Goal: Task Accomplishment & Management: Use online tool/utility

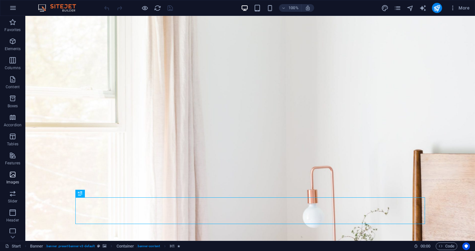
click at [16, 178] on span "Images" at bounding box center [12, 177] width 25 height 15
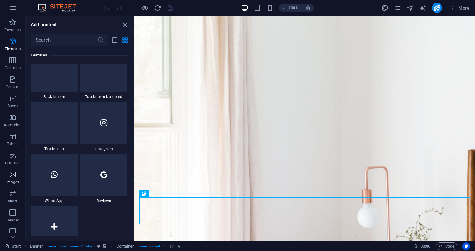
scroll to position [3212, 0]
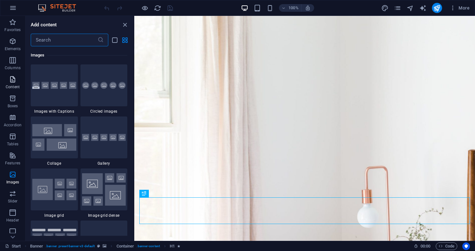
click at [18, 77] on span "Content" at bounding box center [12, 82] width 25 height 15
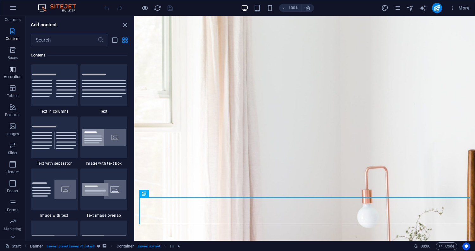
scroll to position [61, 0]
click at [10, 231] on icon "button" at bounding box center [13, 228] width 8 height 8
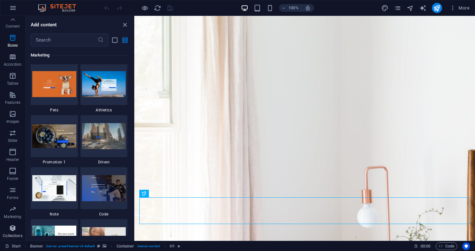
scroll to position [5799, 0]
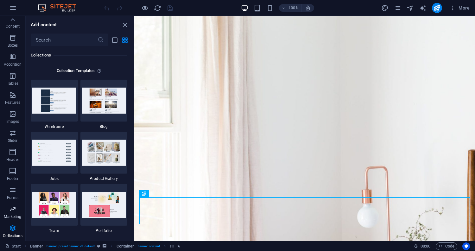
click at [16, 209] on icon "button" at bounding box center [13, 209] width 8 height 8
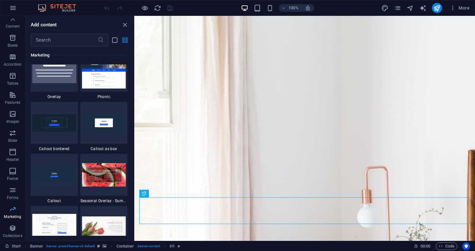
scroll to position [5160, 0]
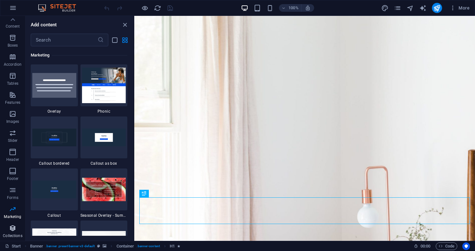
click at [13, 226] on icon "button" at bounding box center [13, 228] width 8 height 8
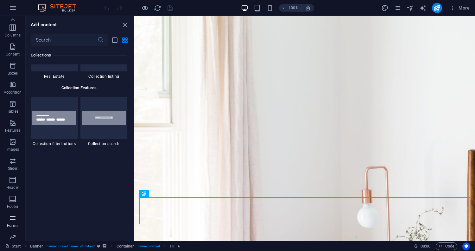
scroll to position [29, 0]
click at [16, 168] on span "Slider" at bounding box center [12, 167] width 25 height 15
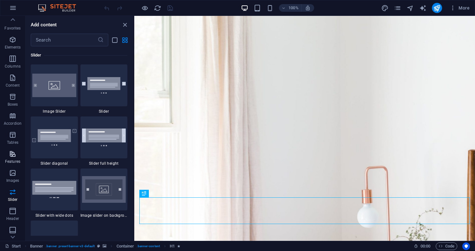
scroll to position [0, 0]
click at [15, 141] on p "Tables" at bounding box center [12, 143] width 11 height 5
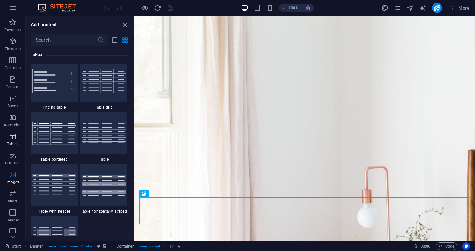
scroll to position [2194, 0]
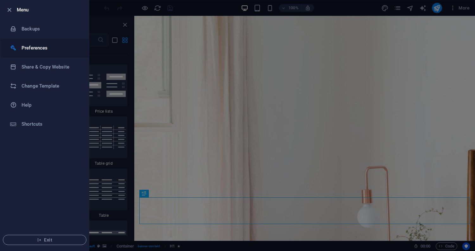
click at [43, 49] on h6 "Preferences" at bounding box center [51, 48] width 59 height 8
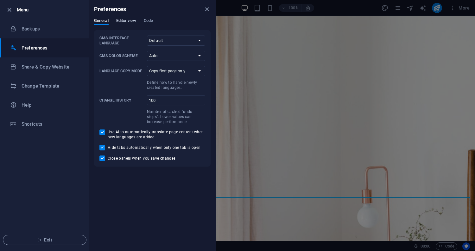
click at [129, 22] on span "Editor view" at bounding box center [126, 21] width 20 height 9
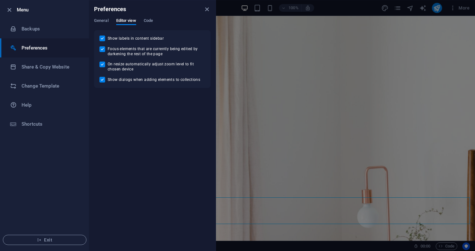
click at [156, 21] on div "General Editor view Code" at bounding box center [152, 24] width 117 height 12
click at [150, 21] on span "Code" at bounding box center [148, 21] width 9 height 9
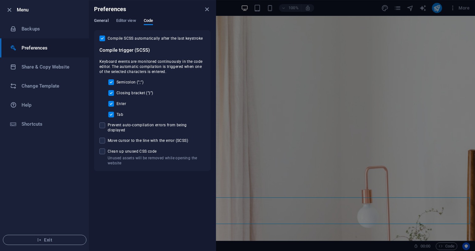
click at [102, 19] on span "General" at bounding box center [101, 21] width 15 height 9
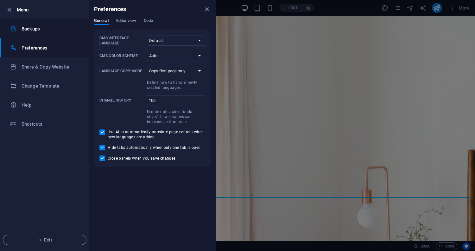
click at [38, 29] on h6 "Backups" at bounding box center [51, 29] width 59 height 8
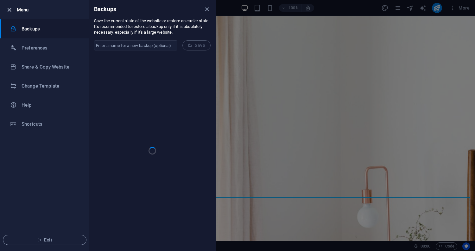
click at [10, 12] on icon "button" at bounding box center [9, 9] width 7 height 7
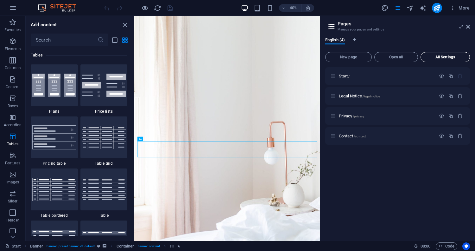
click at [434, 59] on button "All Settings" at bounding box center [445, 57] width 49 height 10
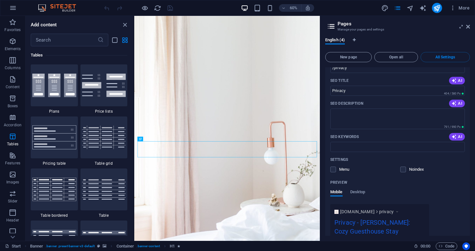
scroll to position [636, 0]
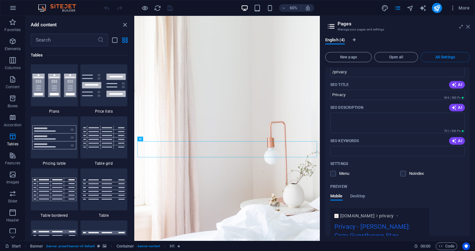
click at [470, 26] on icon at bounding box center [468, 26] width 4 height 5
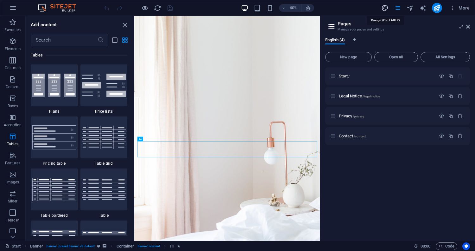
select select "px"
select select "300"
select select "px"
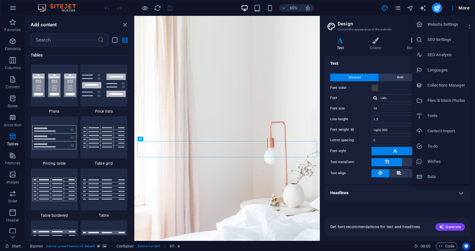
click at [442, 126] on li "Content Import" at bounding box center [440, 130] width 57 height 15
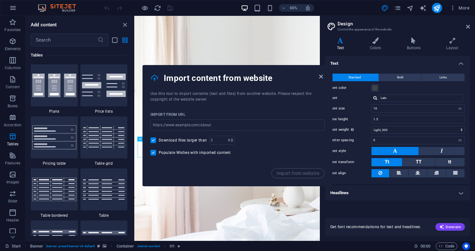
click at [322, 79] on icon "button" at bounding box center [320, 76] width 7 height 7
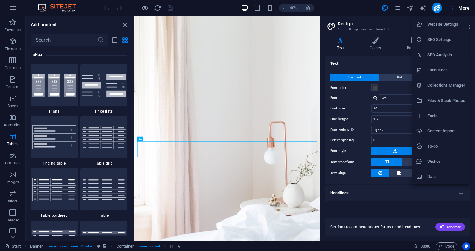
click at [442, 86] on h6 "Collections Manager" at bounding box center [447, 85] width 38 height 8
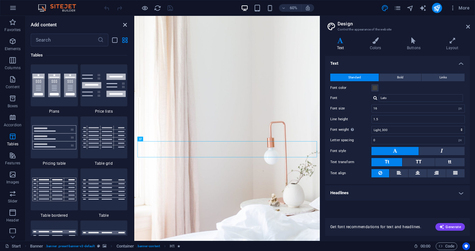
click at [125, 25] on icon "close panel" at bounding box center [124, 24] width 7 height 7
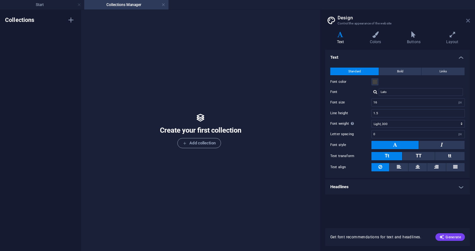
click at [468, 21] on icon at bounding box center [468, 20] width 4 height 5
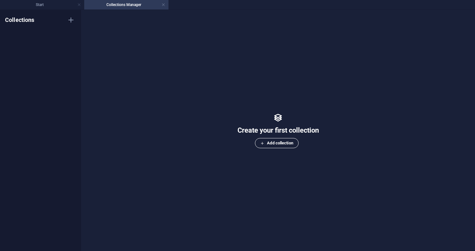
click at [278, 144] on span "Add collection" at bounding box center [276, 143] width 33 height 8
type input "banner"
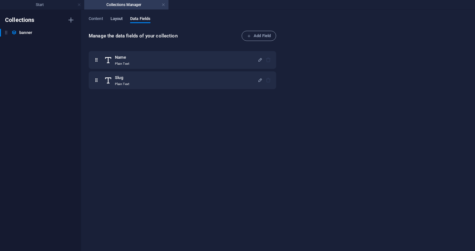
click at [118, 21] on span "Layout" at bounding box center [117, 19] width 12 height 9
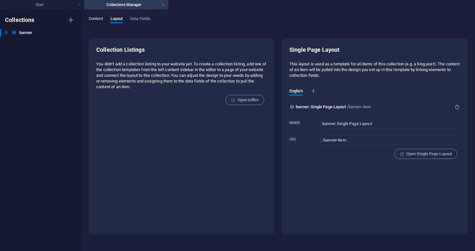
click at [99, 18] on span "Content" at bounding box center [96, 19] width 14 height 9
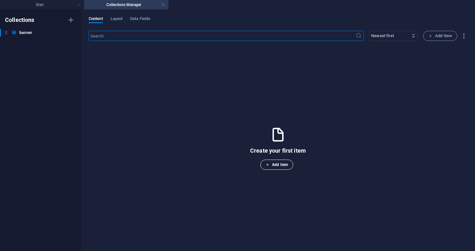
click at [281, 159] on button "Add Item" at bounding box center [276, 164] width 33 height 10
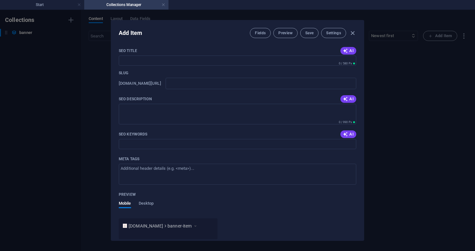
scroll to position [0, 0]
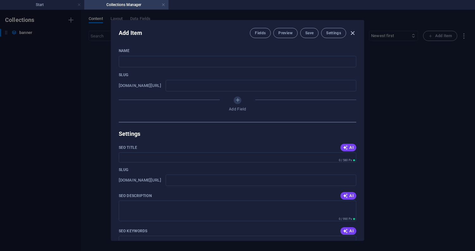
click at [354, 33] on icon "button" at bounding box center [352, 32] width 7 height 7
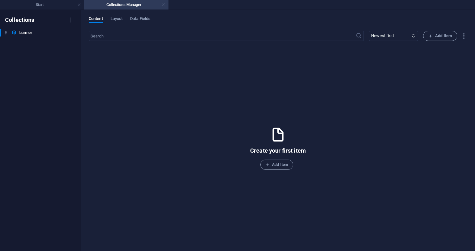
click at [165, 3] on link at bounding box center [164, 5] width 4 height 6
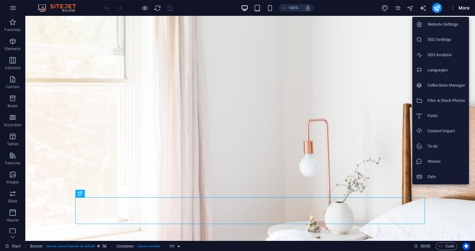
click at [440, 102] on h6 "Files & Stock Photos" at bounding box center [447, 101] width 38 height 8
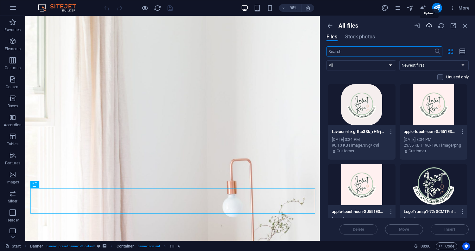
click at [428, 29] on icon "button" at bounding box center [429, 25] width 7 height 7
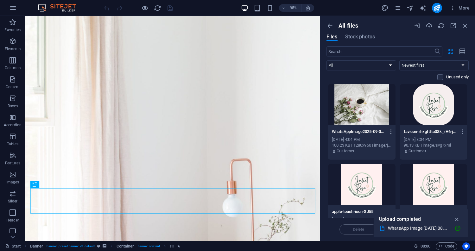
click at [390, 132] on icon "button" at bounding box center [391, 132] width 6 height 6
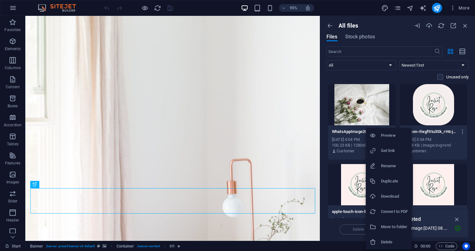
click at [389, 148] on h6 "Get link" at bounding box center [394, 151] width 27 height 8
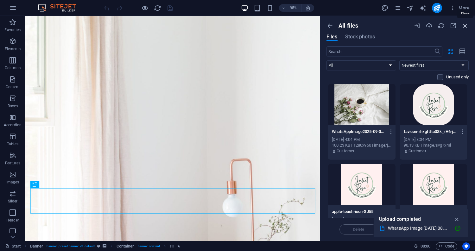
click at [464, 27] on icon "button" at bounding box center [465, 25] width 7 height 7
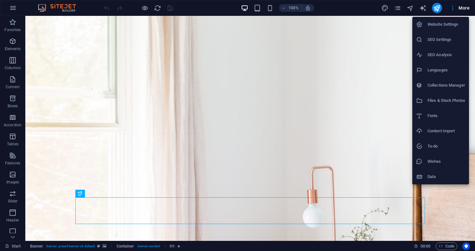
click at [449, 245] on div at bounding box center [237, 125] width 475 height 251
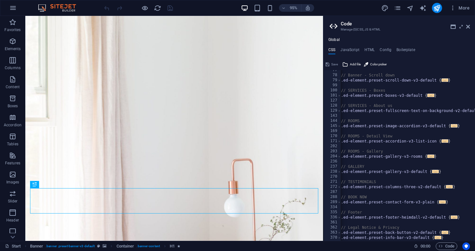
scroll to position [78, 0]
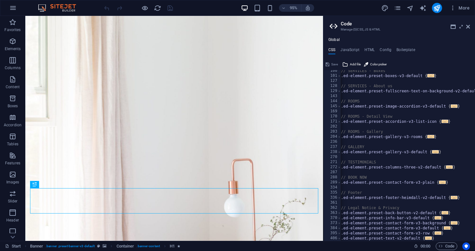
click at [405, 119] on div "// SERVICES - Boxes .ed-element.preset-boxes-v3-default { ... } // SERVICES - A…" at bounding box center [412, 158] width 144 height 181
type textarea ".ed-element.preset-accordion-v3-list-icon {"
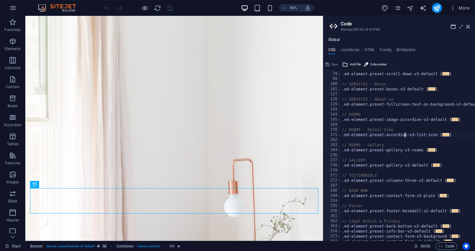
scroll to position [0, 0]
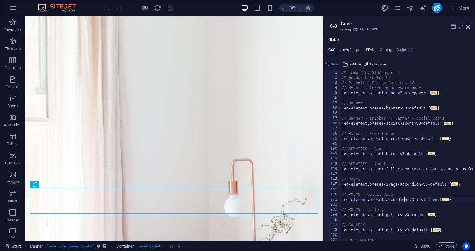
click at [369, 49] on h4 "HTML" at bounding box center [370, 51] width 10 height 7
type textarea "<a href="#main-content" class="wv-link-content button">Skip to main content</a>"
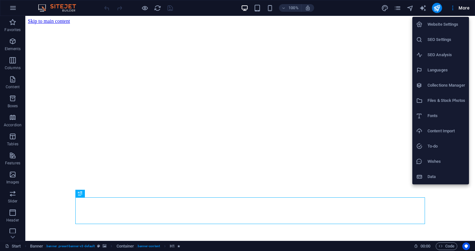
click at [0, 0] on div at bounding box center [0, 0] width 0 height 0
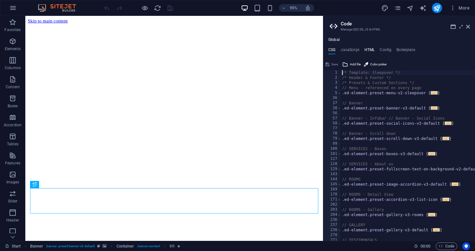
click at [368, 51] on h4 "HTML" at bounding box center [370, 51] width 10 height 7
type textarea "<a href="#main-content" class="wv-link-content button">Skip to main content</a>"
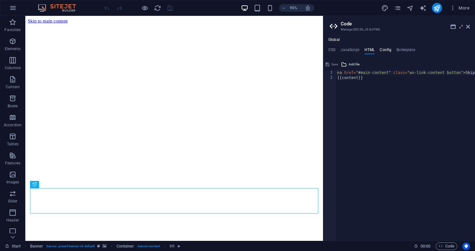
type textarea "$color-background: #ffffff;"
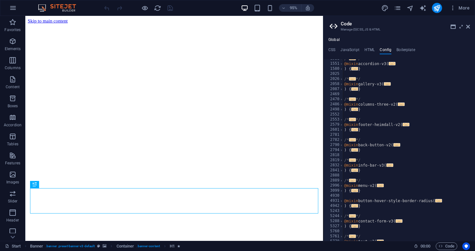
scroll to position [376, 0]
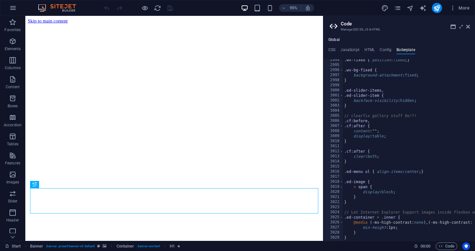
scroll to position [7447, 0]
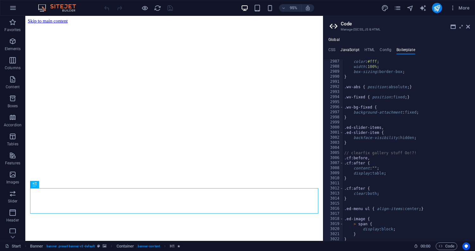
click at [352, 53] on h4 "JavaScript" at bounding box center [350, 51] width 19 height 7
type textarea "/* JS for preset "Menu V2" */"
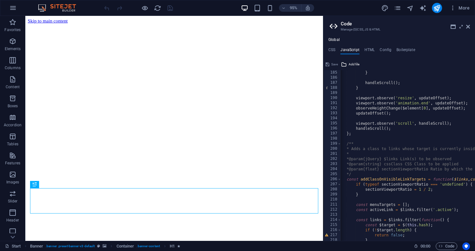
scroll to position [1137, 0]
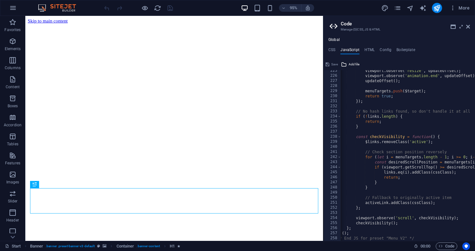
click at [336, 47] on div "Global CSS JavaScript HTML Config Boilerplate /* Template: Sleepover */ 1 2 3 4…" at bounding box center [399, 138] width 152 height 203
click at [334, 49] on h4 "CSS" at bounding box center [331, 51] width 7 height 7
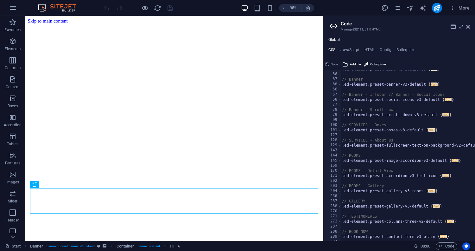
scroll to position [78, 0]
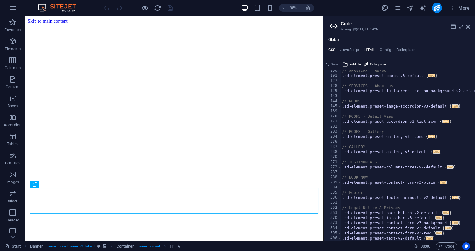
click at [369, 49] on h4 "HTML" at bounding box center [370, 51] width 10 height 7
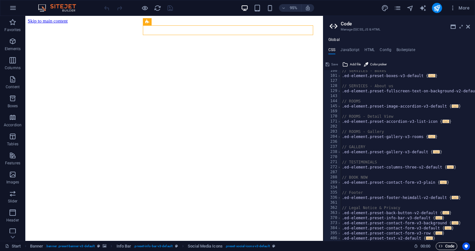
click at [469, 29] on header "Code Manage (S)CSS, JS & HTML" at bounding box center [400, 24] width 140 height 16
click at [469, 28] on icon at bounding box center [468, 26] width 4 height 5
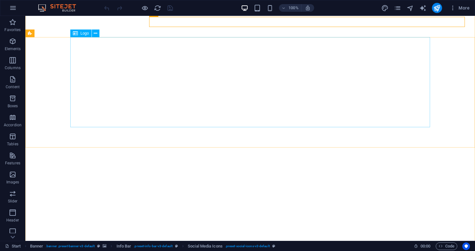
scroll to position [0, 0]
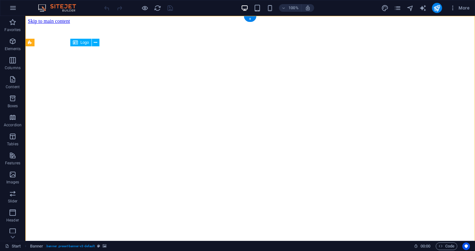
select select "vh"
select select "header"
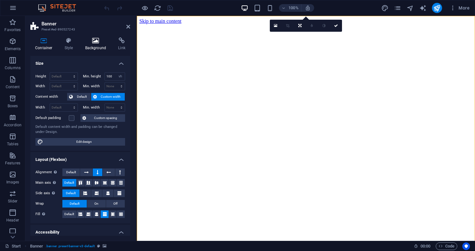
click at [97, 44] on h4 "Background" at bounding box center [96, 43] width 33 height 13
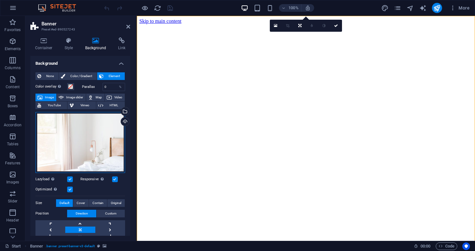
click at [93, 141] on div "Drag files here, click to choose files or select files from Files or our free s…" at bounding box center [80, 142] width 90 height 61
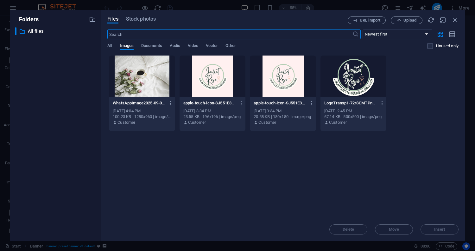
click at [138, 80] on div at bounding box center [142, 75] width 66 height 41
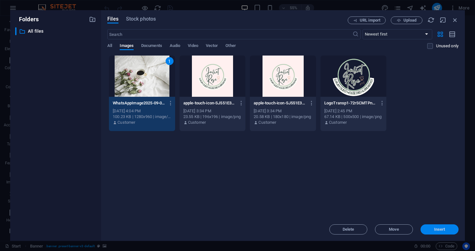
click at [437, 229] on span "Insert" at bounding box center [439, 229] width 11 height 4
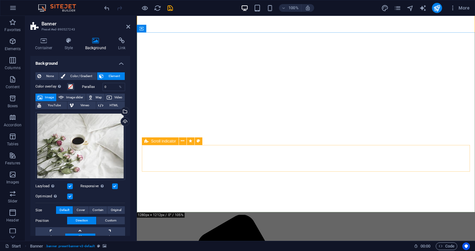
scroll to position [136, 0]
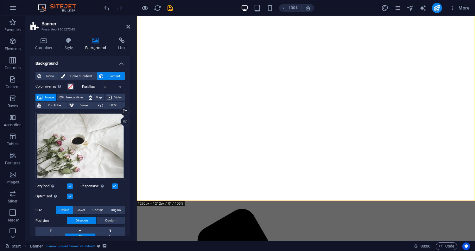
click at [72, 194] on label at bounding box center [70, 196] width 6 height 6
click at [0, 0] on input "Optimized Images are compressed to improve page speed." at bounding box center [0, 0] width 0 height 0
click at [72, 194] on label at bounding box center [70, 196] width 6 height 6
click at [0, 0] on input "Optimized Images are compressed to improve page speed." at bounding box center [0, 0] width 0 height 0
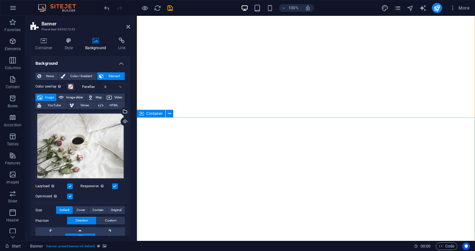
scroll to position [45, 0]
click at [80, 87] on div "Parallax 0 %" at bounding box center [102, 87] width 45 height 8
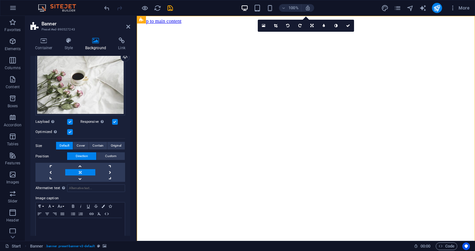
scroll to position [70, 0]
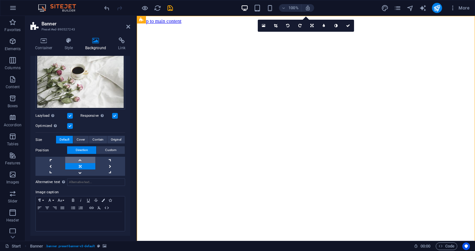
click at [80, 158] on link at bounding box center [80, 159] width 30 height 6
click at [109, 164] on link at bounding box center [110, 166] width 30 height 6
click at [83, 164] on link at bounding box center [80, 166] width 30 height 6
click at [52, 163] on link at bounding box center [50, 166] width 30 height 6
click at [83, 165] on link at bounding box center [80, 166] width 30 height 6
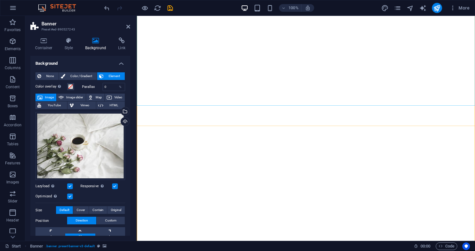
scroll to position [91, 0]
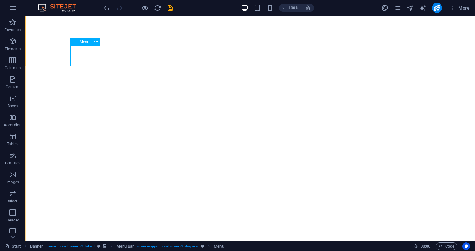
select select
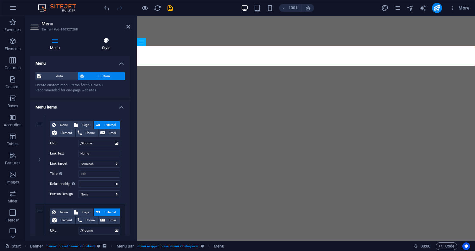
click at [108, 39] on icon at bounding box center [106, 40] width 48 height 6
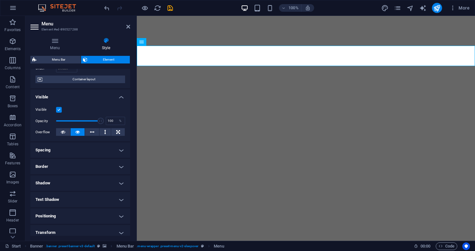
scroll to position [49, 0]
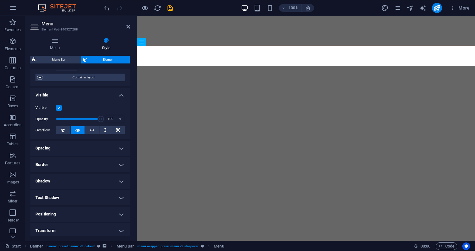
click at [121, 177] on h4 "Shadow" at bounding box center [80, 180] width 100 height 15
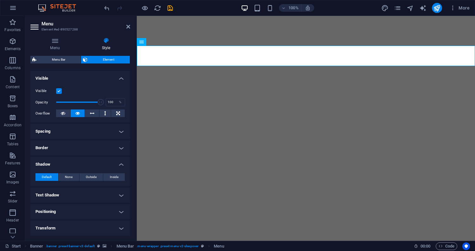
scroll to position [68, 0]
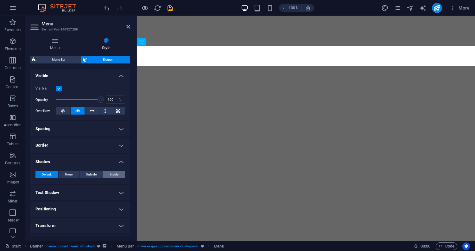
click at [116, 173] on span "Inside" at bounding box center [114, 174] width 9 height 8
type input "2"
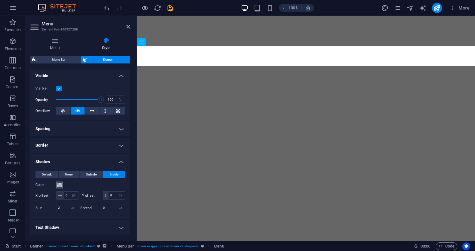
click at [59, 183] on span at bounding box center [59, 184] width 5 height 5
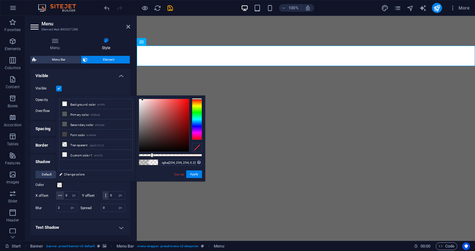
type input "rgba(255, 255, 255, 0.2)"
drag, startPoint x: 145, startPoint y: 115, endPoint x: 131, endPoint y: 93, distance: 25.8
click at [131, 93] on body "[DOMAIN_NAME] Start Favorites Elements Columns Content Boxes Accordion Tables F…" at bounding box center [237, 125] width 475 height 251
click at [195, 176] on button "Apply" at bounding box center [194, 174] width 16 height 8
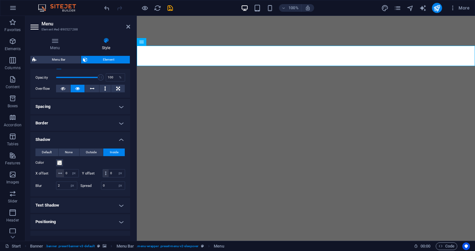
scroll to position [93, 0]
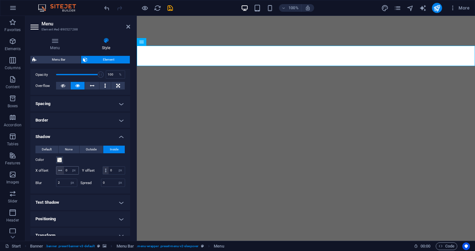
click at [61, 171] on icon at bounding box center [60, 170] width 4 height 4
click at [72, 171] on input "0" at bounding box center [71, 170] width 15 height 8
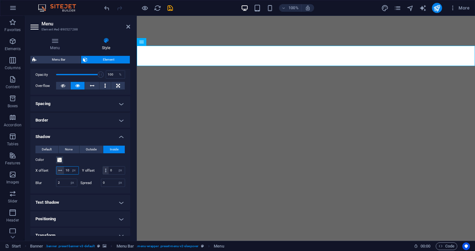
type input "1"
type input "0"
click at [86, 207] on h4 "Text Shadow" at bounding box center [80, 202] width 100 height 15
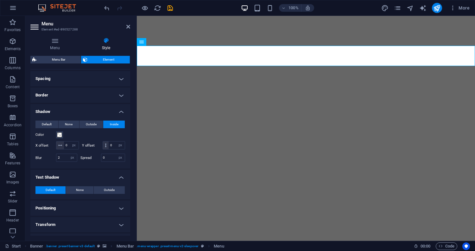
click at [75, 107] on h4 "Shadow" at bounding box center [80, 109] width 100 height 11
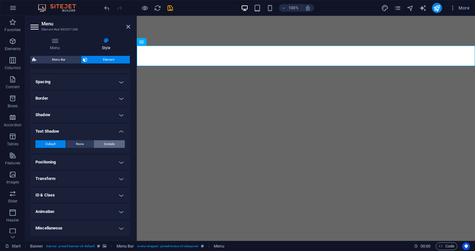
click at [108, 143] on span "Outside" at bounding box center [109, 144] width 11 height 8
type input "2"
type input "4"
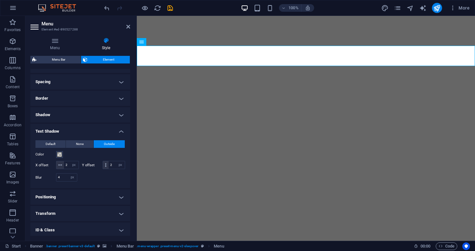
click at [108, 143] on span "Outside" at bounding box center [109, 144] width 11 height 8
click at [61, 155] on span at bounding box center [59, 154] width 5 height 5
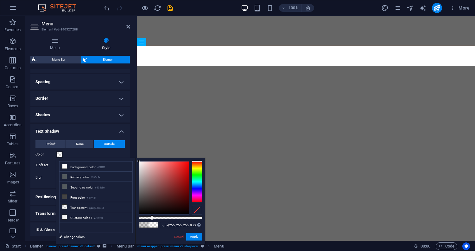
drag, startPoint x: 148, startPoint y: 174, endPoint x: 133, endPoint y: 158, distance: 20.8
click at [133, 158] on div "less Background color #ffffff Primary color #535a5e Secondary color #535a5e Fon…" at bounding box center [130, 201] width 149 height 86
type input "rgba(255, 255, 255, 0.2)"
drag, startPoint x: 141, startPoint y: 162, endPoint x: 132, endPoint y: 160, distance: 9.0
click at [132, 160] on div "less Background color #ffffff Primary color #535a5e Secondary color #535a5e Fon…" at bounding box center [130, 201] width 149 height 86
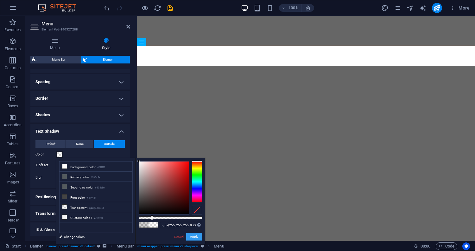
click at [193, 237] on button "Apply" at bounding box center [194, 237] width 16 height 8
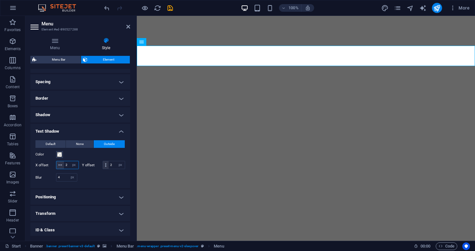
click at [79, 164] on input "2" at bounding box center [71, 165] width 15 height 8
type input "0"
click at [109, 169] on input "2" at bounding box center [117, 165] width 16 height 8
type input "0"
click at [79, 162] on input "0" at bounding box center [71, 165] width 15 height 8
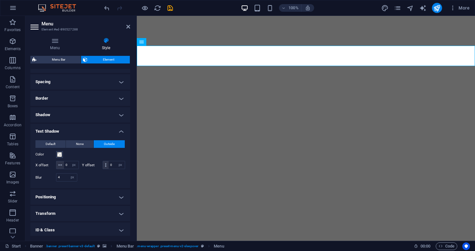
click at [95, 181] on div at bounding box center [102, 177] width 45 height 8
click at [62, 181] on input "4" at bounding box center [66, 177] width 21 height 8
type input "2"
click at [104, 181] on div at bounding box center [102, 177] width 45 height 8
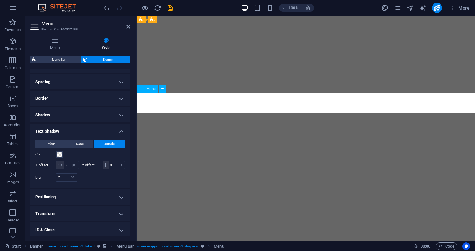
scroll to position [38, 0]
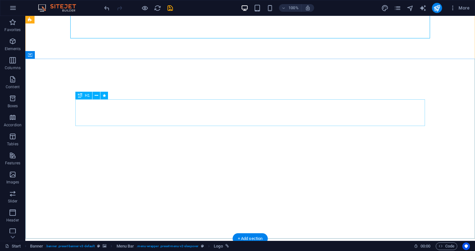
scroll to position [99, 0]
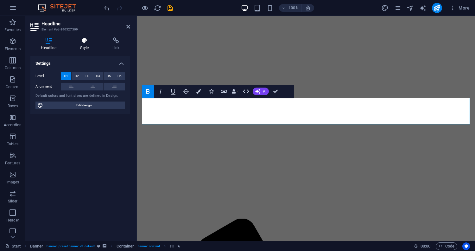
click at [86, 44] on h4 "Style" at bounding box center [86, 43] width 32 height 13
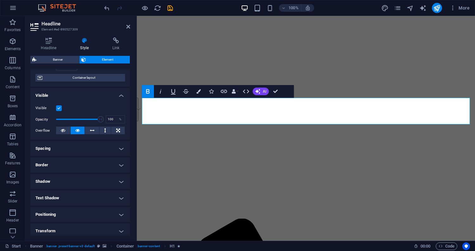
scroll to position [66, 0]
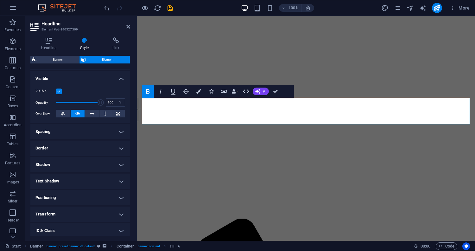
click at [75, 184] on h4 "Text Shadow" at bounding box center [80, 180] width 100 height 15
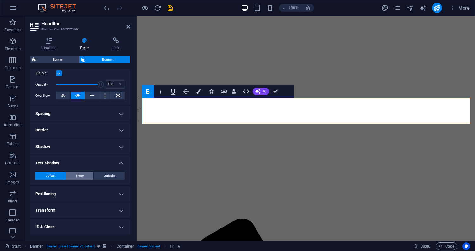
scroll to position [87, 0]
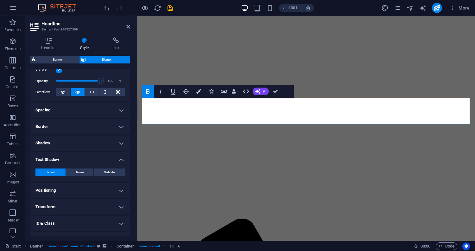
click at [85, 161] on h4 "Text Shadow" at bounding box center [80, 157] width 100 height 11
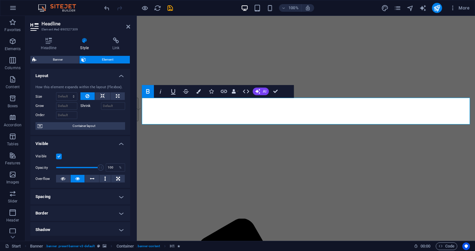
scroll to position [0, 0]
click at [199, 92] on icon "button" at bounding box center [198, 91] width 4 height 4
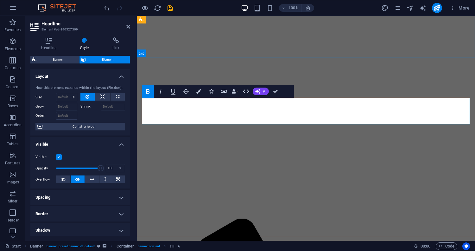
click at [201, 90] on icon "button" at bounding box center [198, 91] width 4 height 4
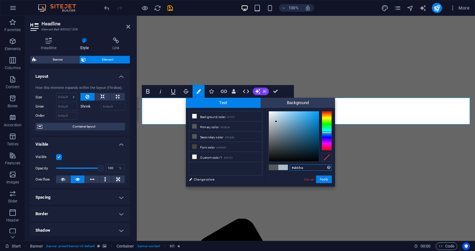
drag, startPoint x: 274, startPoint y: 143, endPoint x: 276, endPoint y: 121, distance: 21.6
click at [276, 121] on div at bounding box center [276, 121] width 2 height 2
click at [326, 179] on button "Apply" at bounding box center [324, 179] width 16 height 8
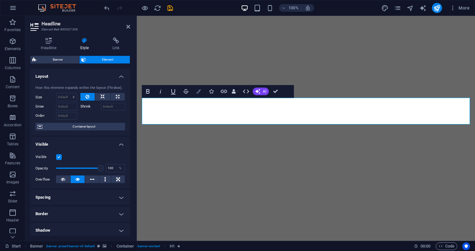
click at [199, 90] on icon "button" at bounding box center [198, 91] width 4 height 4
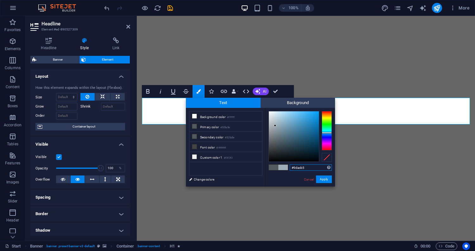
drag, startPoint x: 275, startPoint y: 142, endPoint x: 275, endPoint y: 125, distance: 16.8
click at [275, 125] on div at bounding box center [275, 125] width 2 height 2
click at [230, 127] on small "#535a5e" at bounding box center [225, 127] width 10 height 4
type input "#535a5e"
click at [326, 179] on button "Apply" at bounding box center [324, 179] width 16 height 8
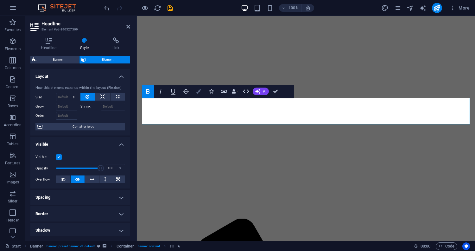
click at [197, 91] on icon "button" at bounding box center [198, 91] width 4 height 4
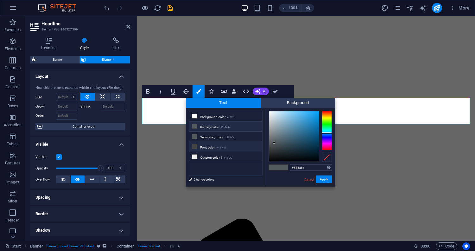
click at [208, 148] on li "Font color #444444" at bounding box center [225, 147] width 73 height 10
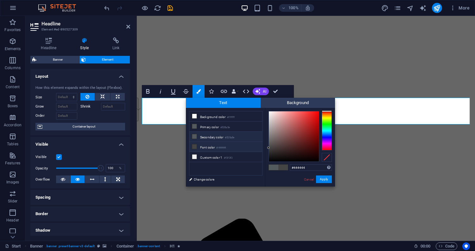
click at [213, 136] on li "Secondary color #535a5e" at bounding box center [225, 136] width 73 height 10
type input "#535a5e"
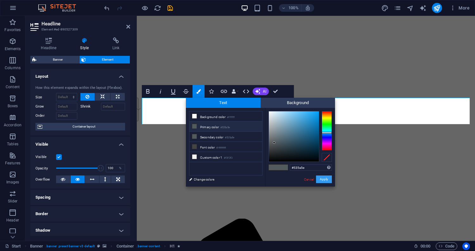
click at [328, 181] on button "Apply" at bounding box center [324, 179] width 16 height 8
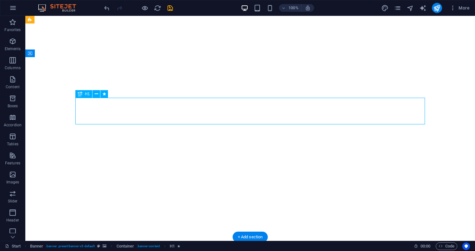
select select "px"
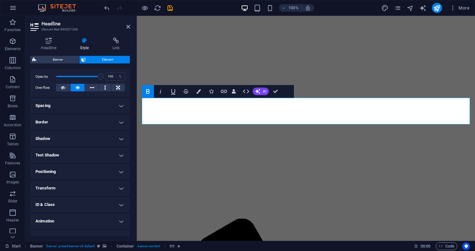
scroll to position [98, 0]
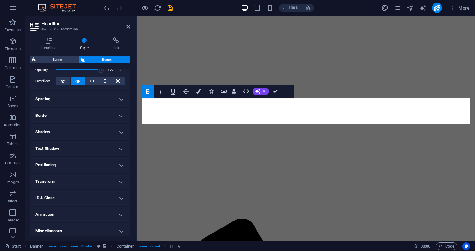
click at [86, 149] on h4 "Text Shadow" at bounding box center [80, 148] width 100 height 15
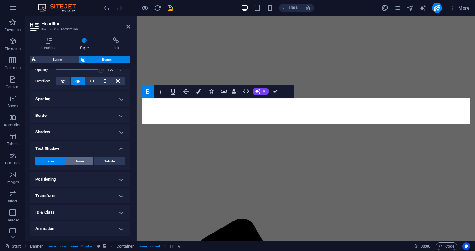
click at [85, 162] on button "None" at bounding box center [80, 161] width 28 height 8
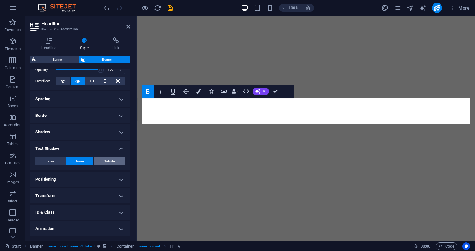
click at [110, 160] on span "Outside" at bounding box center [109, 161] width 11 height 8
type input "2"
type input "4"
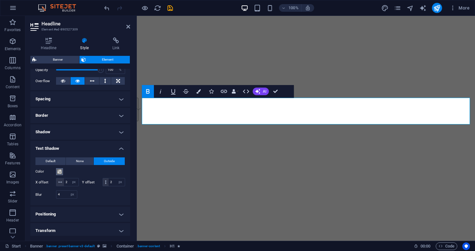
click at [60, 169] on span at bounding box center [59, 171] width 5 height 5
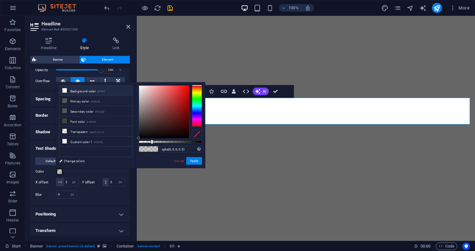
click at [86, 93] on li "Background color #ffffff" at bounding box center [96, 91] width 73 height 10
type input "#ffffff"
click at [86, 93] on li "Background color #ffffff" at bounding box center [96, 91] width 73 height 10
click at [191, 159] on button "Apply" at bounding box center [194, 161] width 16 height 8
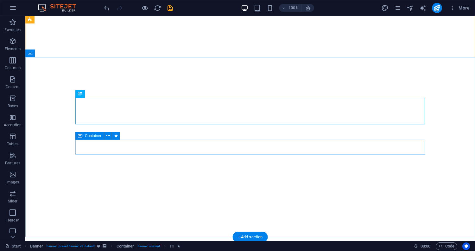
click at [322, 153] on div "BOOK NOW" at bounding box center [276, 144] width 450 height 225
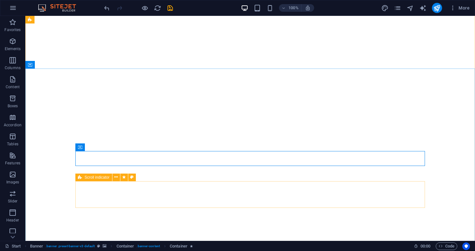
scroll to position [93, 0]
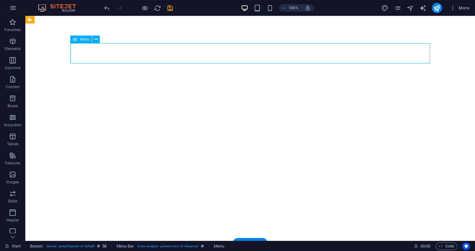
select select "px"
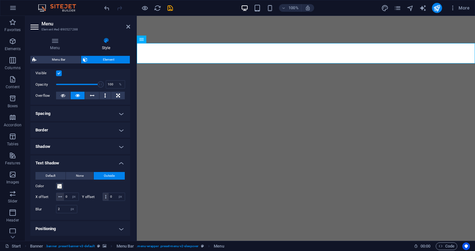
scroll to position [92, 0]
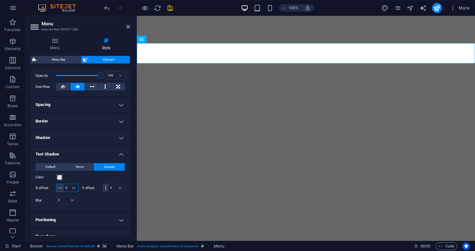
click at [73, 189] on input "0" at bounding box center [71, 188] width 15 height 8
type input "2"
click at [109, 191] on input "0" at bounding box center [117, 188] width 16 height 8
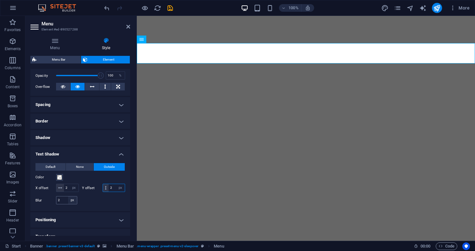
type input "2"
click at [68, 204] on select "px rem % vh vw" at bounding box center [72, 200] width 9 height 8
click at [64, 204] on input "2" at bounding box center [66, 200] width 21 height 8
type input "4"
click at [61, 175] on span at bounding box center [59, 177] width 5 height 5
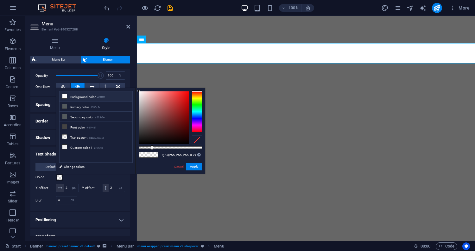
click at [87, 95] on li "Background color #ffffff" at bounding box center [96, 96] width 73 height 10
type input "#ffffff"
click at [195, 166] on button "Apply" at bounding box center [194, 167] width 16 height 8
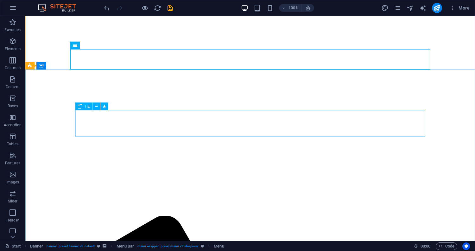
scroll to position [29, 0]
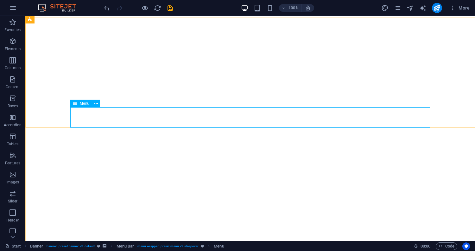
select select "px"
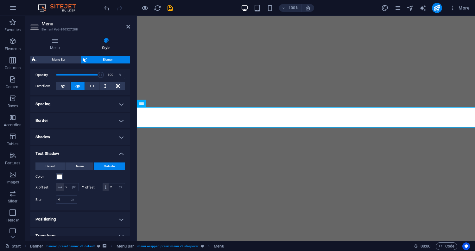
scroll to position [158, 0]
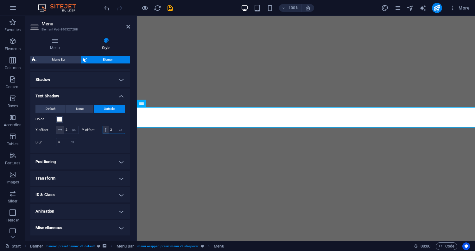
click at [109, 129] on input "2" at bounding box center [117, 130] width 16 height 8
type input "0"
click at [64, 142] on input "4" at bounding box center [66, 142] width 21 height 8
click at [74, 126] on input "2" at bounding box center [71, 130] width 15 height 8
type input "0"
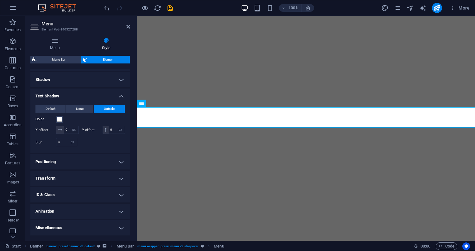
click at [91, 141] on div at bounding box center [102, 142] width 45 height 8
click at [65, 140] on input "4" at bounding box center [66, 142] width 21 height 8
click at [96, 142] on div at bounding box center [102, 142] width 45 height 8
click at [63, 143] on input "6" at bounding box center [66, 142] width 21 height 8
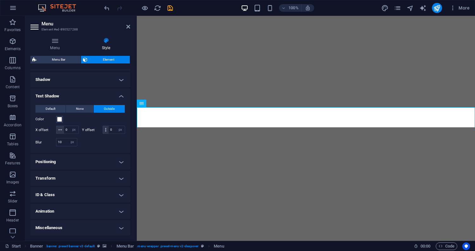
click at [95, 139] on div at bounding box center [102, 142] width 45 height 8
click at [65, 143] on input "10" at bounding box center [66, 142] width 21 height 8
type input "8"
click at [99, 138] on div "Default None Outside Color X offset 0 px rem vh vw Y offset 0 px rem vh vw Blur…" at bounding box center [80, 126] width 90 height 43
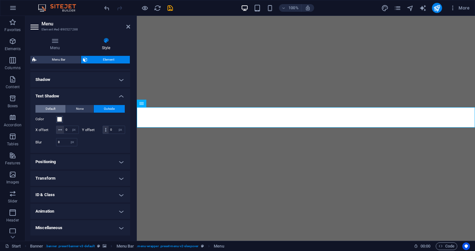
click at [54, 105] on span "Default" at bounding box center [51, 109] width 10 height 8
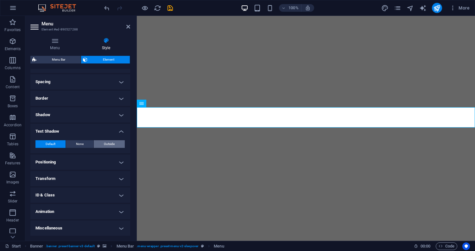
click at [107, 141] on span "Outside" at bounding box center [109, 144] width 11 height 8
type input "2"
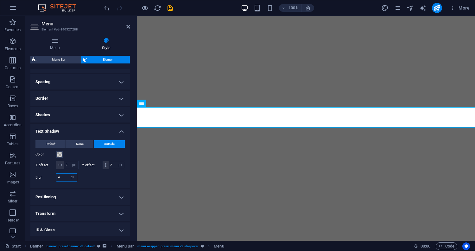
click at [65, 181] on input "4" at bounding box center [66, 177] width 21 height 8
type input "8"
click at [109, 169] on input "2" at bounding box center [117, 165] width 16 height 8
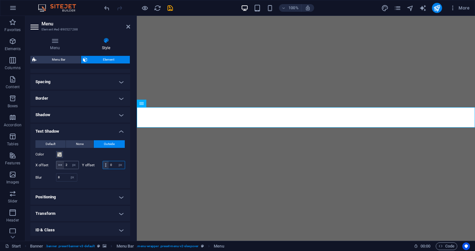
type input "0"
click at [76, 164] on input "2" at bounding box center [71, 165] width 15 height 8
type input "0"
click at [97, 181] on div at bounding box center [102, 177] width 45 height 8
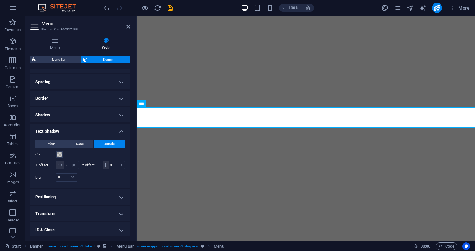
click at [99, 181] on div at bounding box center [102, 177] width 45 height 8
click at [94, 151] on div "Color" at bounding box center [80, 154] width 90 height 8
click at [56, 154] on button "Color" at bounding box center [59, 154] width 7 height 7
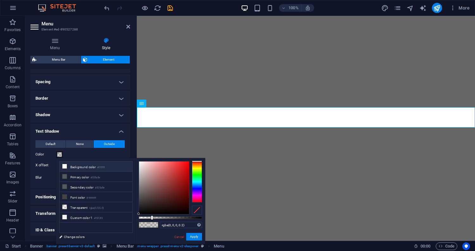
click at [83, 167] on li "Background color #ffffff" at bounding box center [96, 166] width 73 height 10
type input "#ffffff"
click at [197, 235] on button "Apply" at bounding box center [194, 237] width 16 height 8
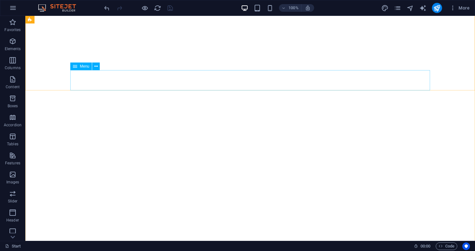
scroll to position [65, 0]
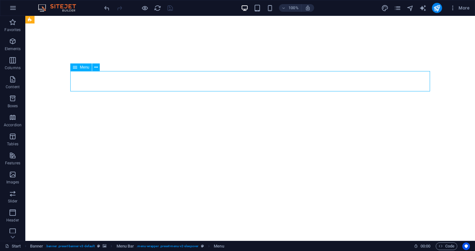
select select "px"
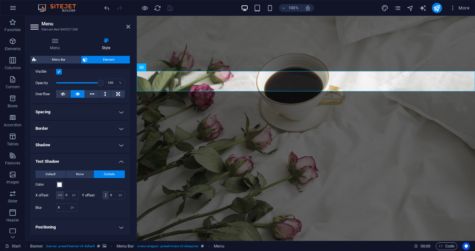
scroll to position [86, 0]
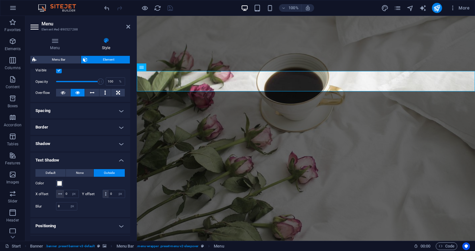
click at [75, 159] on h4 "Text Shadow" at bounding box center [80, 157] width 100 height 11
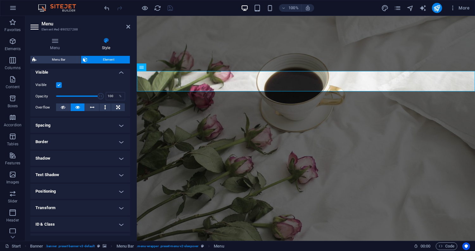
scroll to position [0, 0]
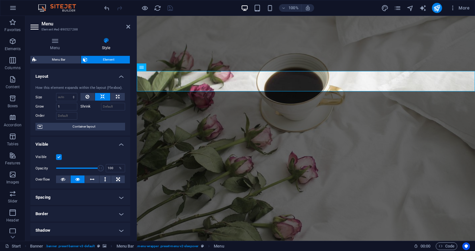
click at [96, 77] on h4 "Layout" at bounding box center [80, 74] width 100 height 11
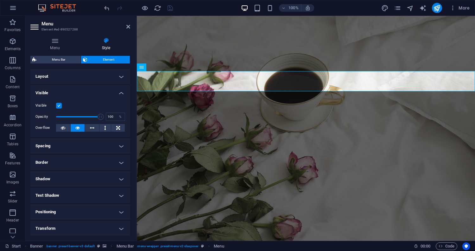
click at [96, 77] on h4 "Layout" at bounding box center [80, 76] width 100 height 15
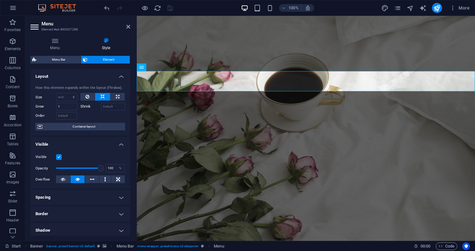
click at [96, 77] on h4 "Layout" at bounding box center [80, 74] width 100 height 11
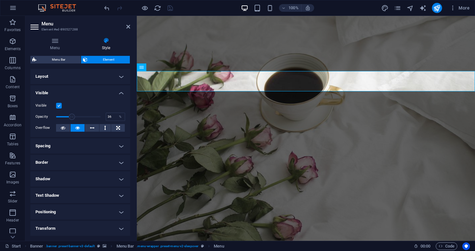
drag, startPoint x: 99, startPoint y: 118, endPoint x: 72, endPoint y: 116, distance: 27.0
click at [72, 116] on span at bounding box center [72, 116] width 6 height 6
type input "100"
drag, startPoint x: 72, startPoint y: 116, endPoint x: 109, endPoint y: 117, distance: 37.1
click at [109, 117] on div "Opacity 100 %" at bounding box center [80, 117] width 90 height 10
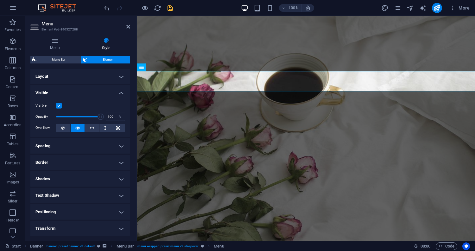
click at [112, 93] on h4 "Visible" at bounding box center [80, 90] width 100 height 11
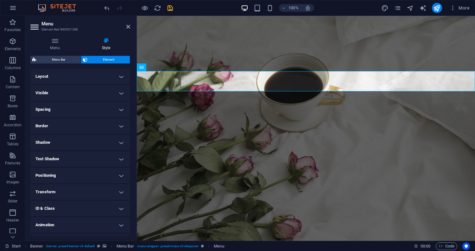
click at [115, 80] on h4 "Layout" at bounding box center [80, 76] width 100 height 15
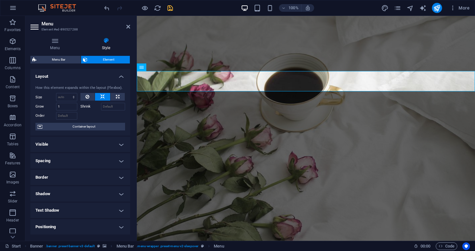
click at [115, 80] on h4 "Layout" at bounding box center [80, 74] width 100 height 11
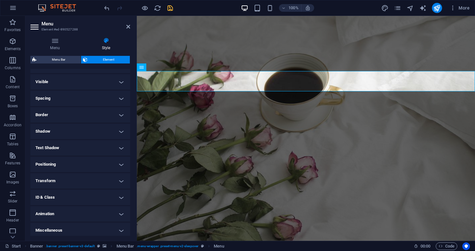
scroll to position [13, 0]
click at [79, 224] on h4 "Miscellaneous" at bounding box center [80, 227] width 100 height 15
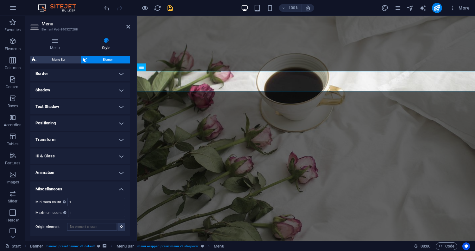
click at [106, 185] on h4 "Miscellaneous" at bounding box center [80, 186] width 100 height 11
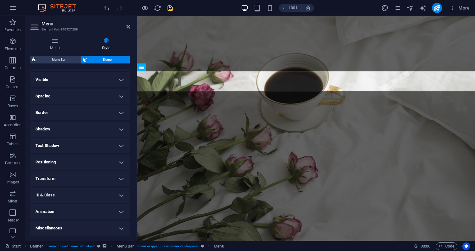
scroll to position [13, 0]
click at [95, 164] on h4 "Positioning" at bounding box center [80, 162] width 100 height 15
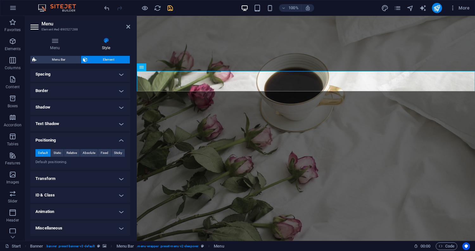
click at [105, 144] on div "Default Static Relative Absolute Fixed Sticky Z-Index Sets the order of the ele…" at bounding box center [80, 157] width 100 height 26
click at [108, 138] on h4 "Positioning" at bounding box center [80, 137] width 100 height 11
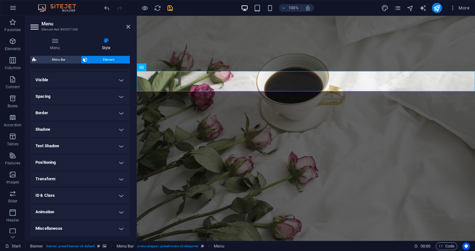
scroll to position [0, 0]
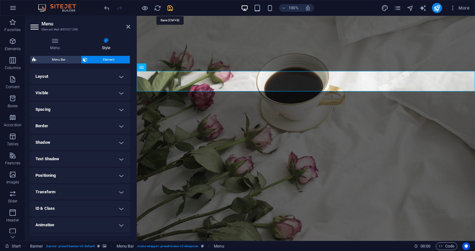
click at [168, 9] on icon "save" at bounding box center [170, 7] width 7 height 7
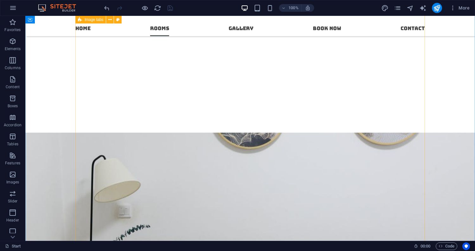
scroll to position [1155, 0]
